Goal: Leave review/rating: Leave review/rating

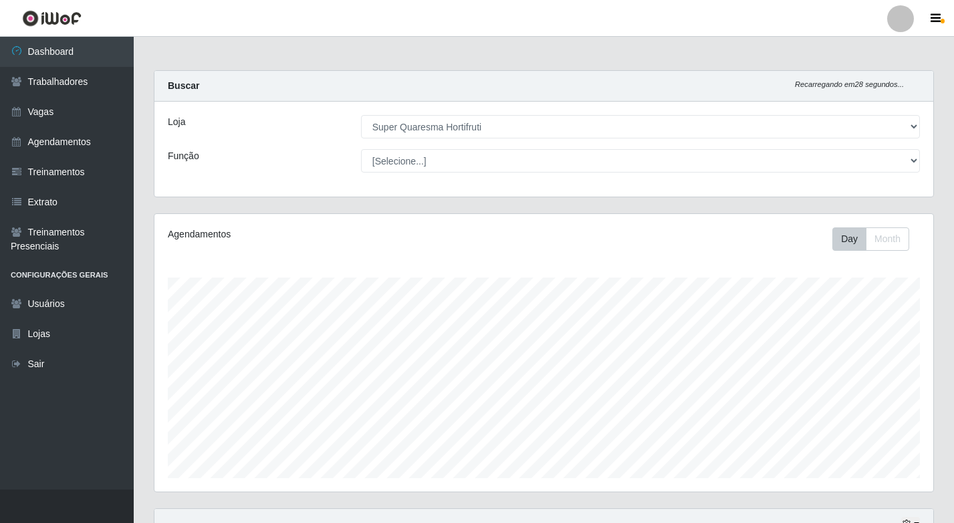
select select "511"
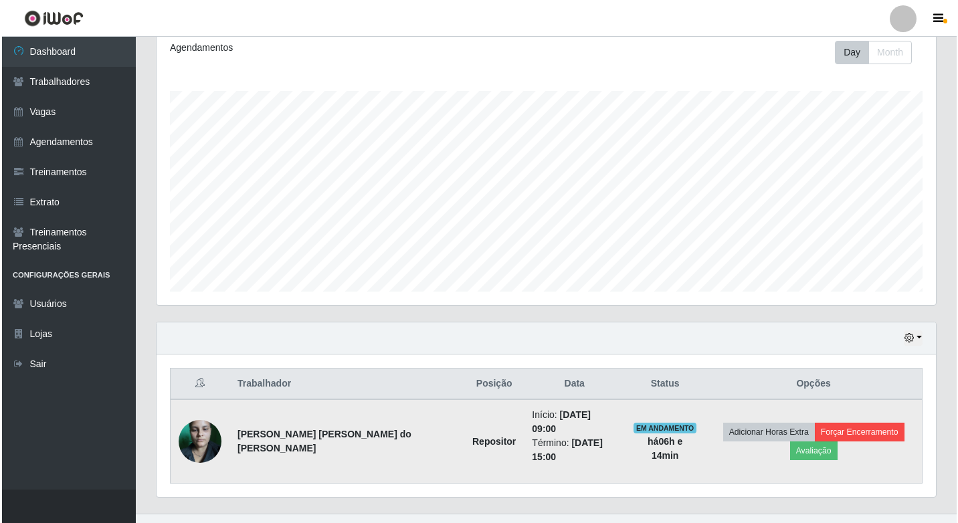
scroll to position [278, 779]
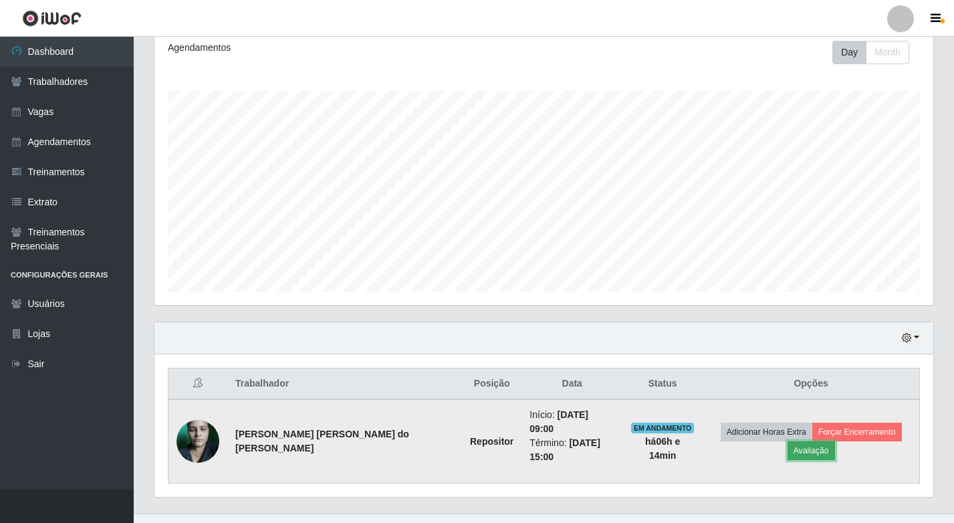
click at [835, 441] on button "Avaliação" at bounding box center [811, 450] width 47 height 19
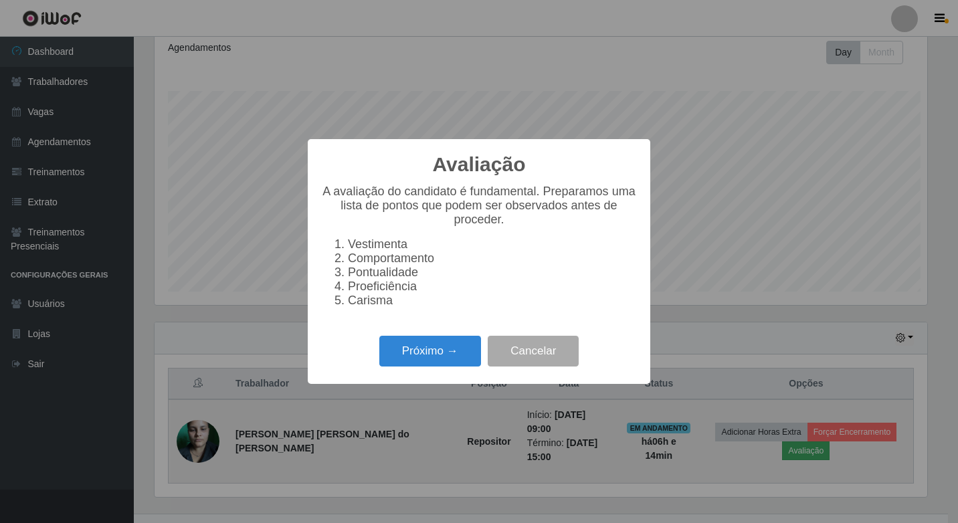
scroll to position [278, 773]
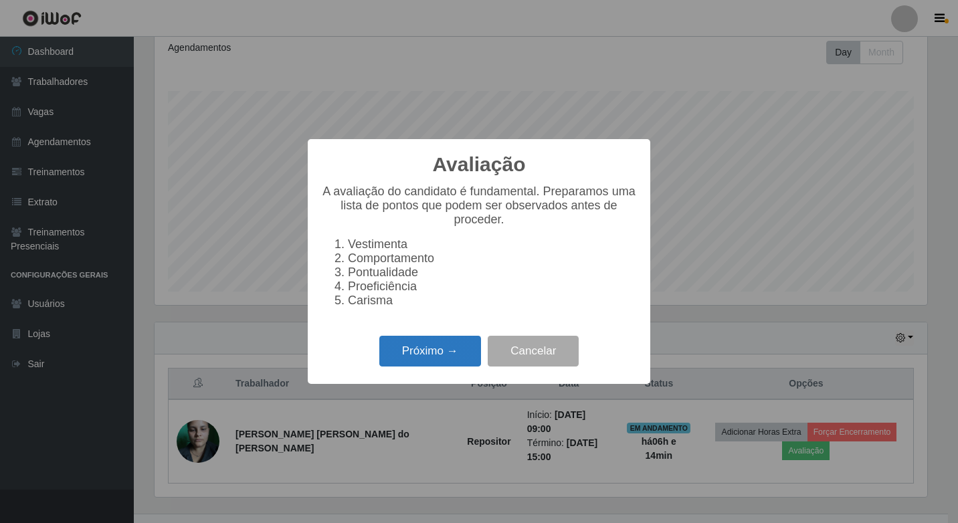
click at [445, 360] on button "Próximo →" at bounding box center [430, 351] width 102 height 31
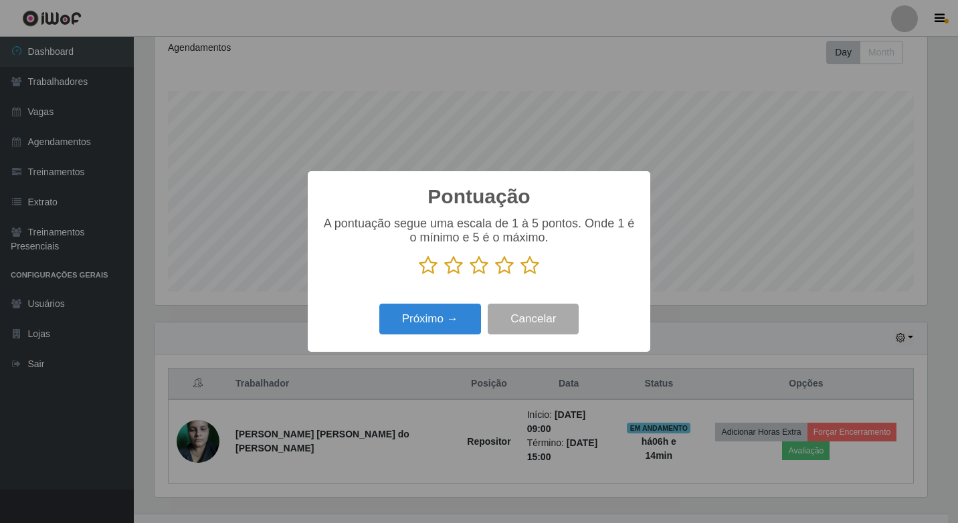
drag, startPoint x: 480, startPoint y: 266, endPoint x: 476, endPoint y: 298, distance: 32.9
click at [480, 266] on icon at bounding box center [479, 265] width 19 height 20
click at [470, 276] on input "radio" at bounding box center [470, 276] width 0 height 0
click at [464, 318] on button "Próximo →" at bounding box center [430, 319] width 102 height 31
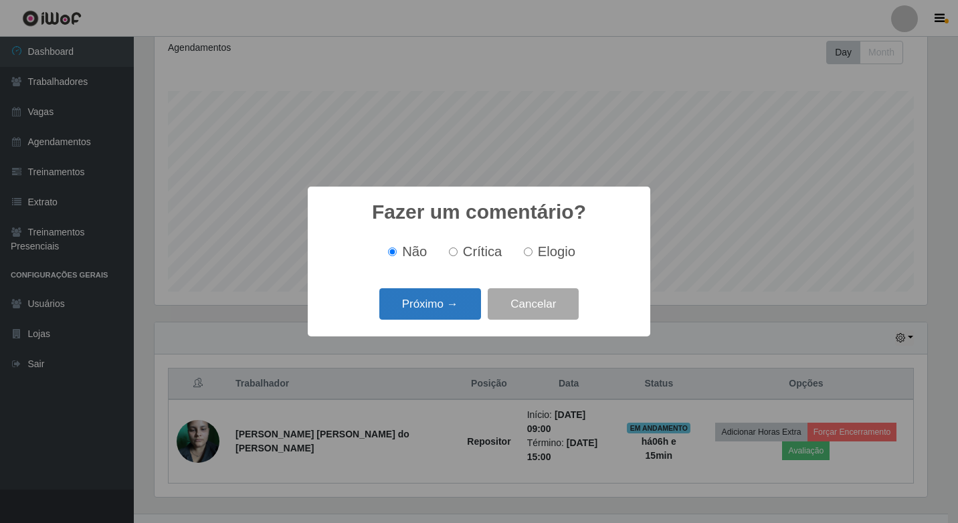
click at [439, 302] on button "Próximo →" at bounding box center [430, 303] width 102 height 31
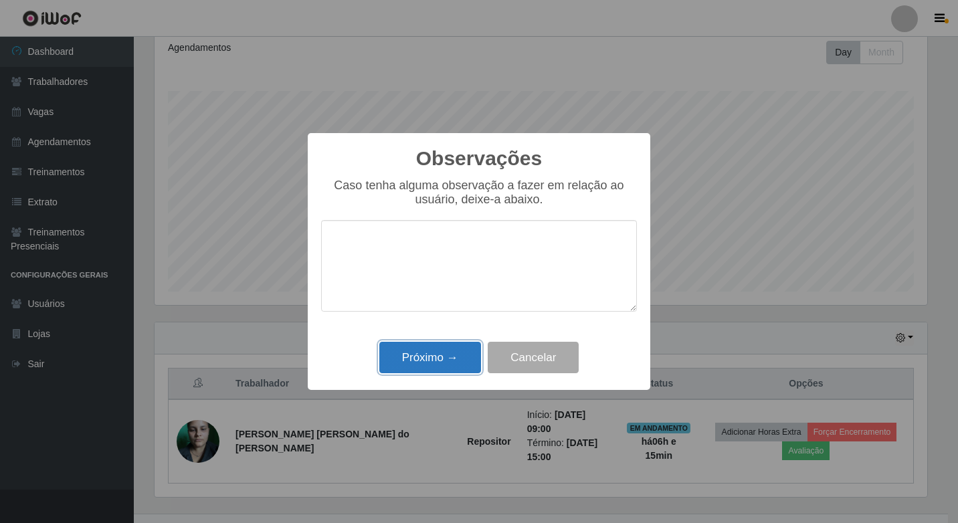
click at [464, 356] on button "Próximo →" at bounding box center [430, 357] width 102 height 31
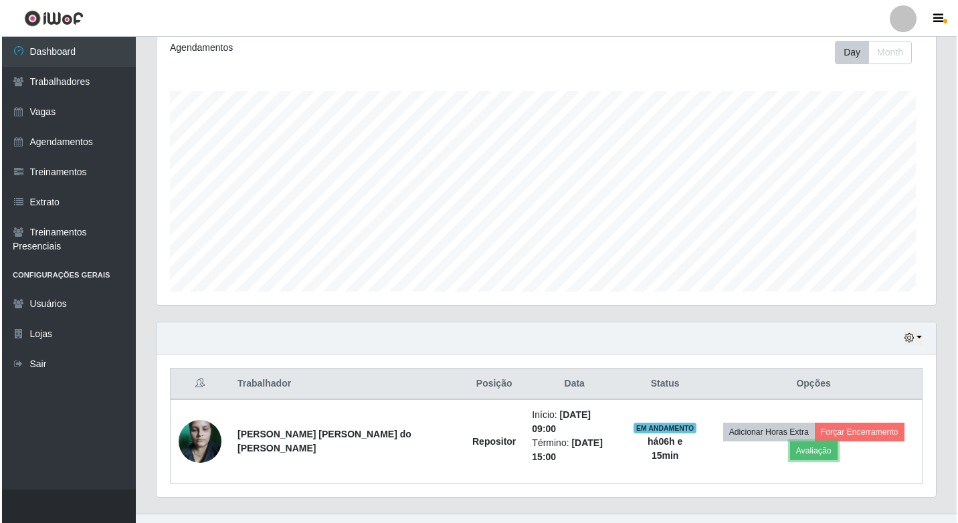
scroll to position [278, 779]
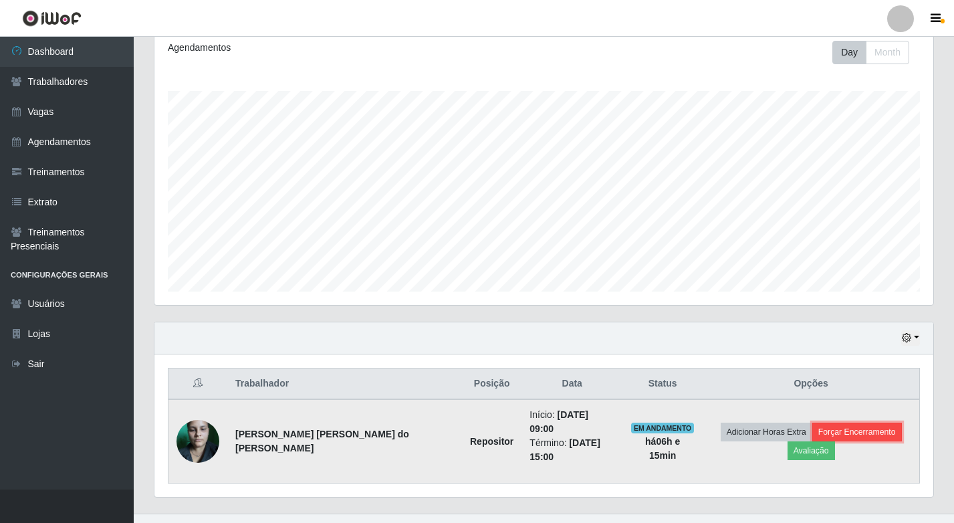
click at [827, 434] on button "Forçar Encerramento" at bounding box center [858, 432] width 90 height 19
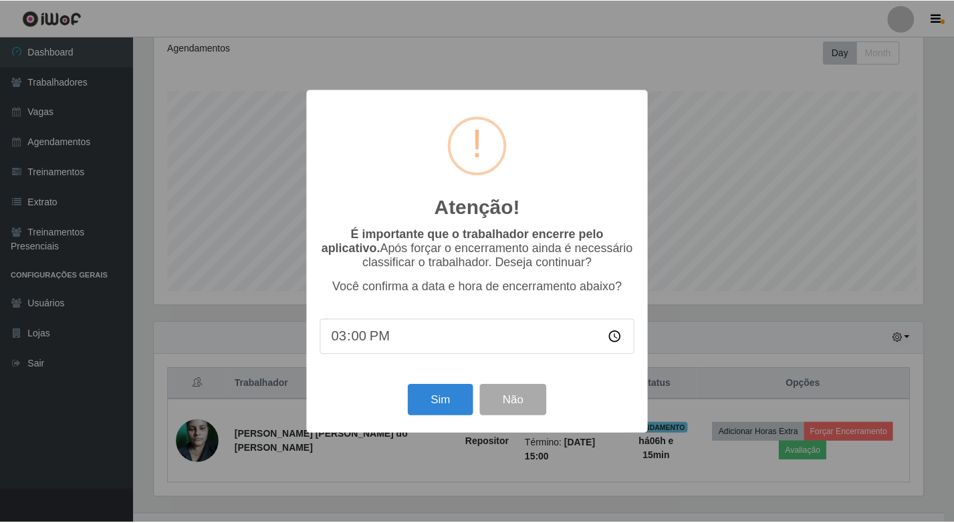
scroll to position [278, 773]
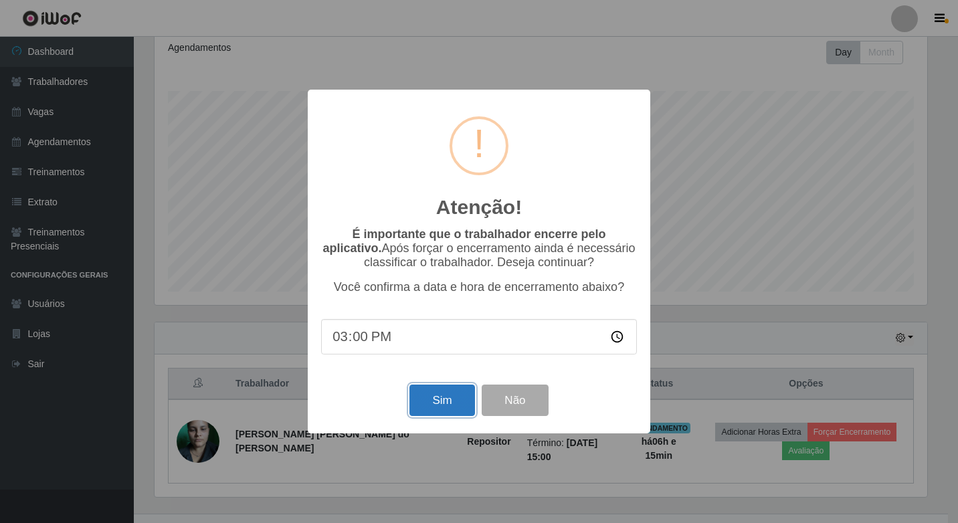
click at [429, 413] on button "Sim" at bounding box center [441, 400] width 65 height 31
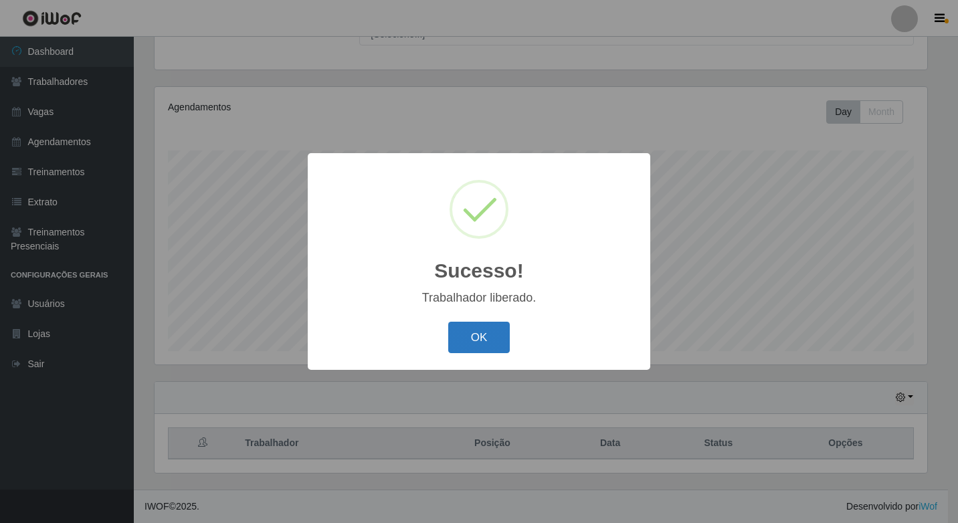
click at [499, 348] on button "OK" at bounding box center [479, 337] width 62 height 31
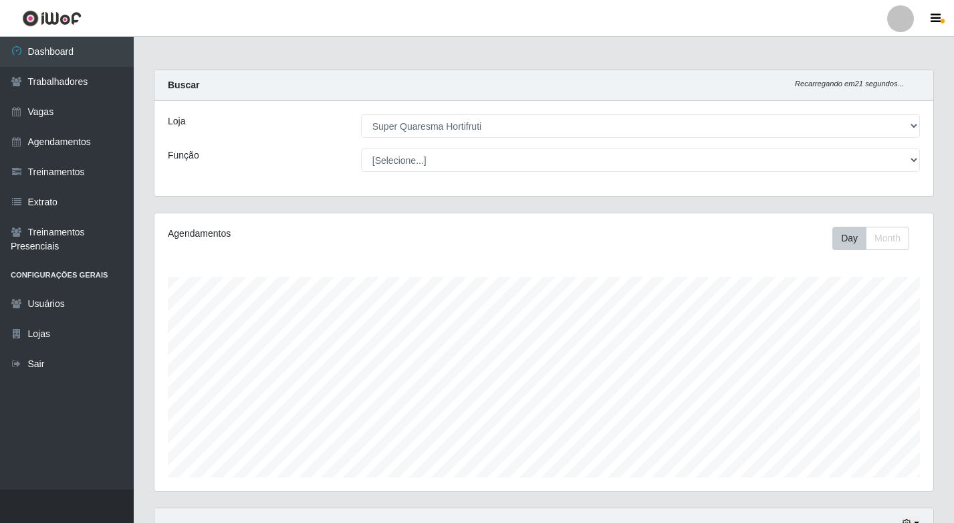
scroll to position [0, 0]
